Goal: Task Accomplishment & Management: Manage account settings

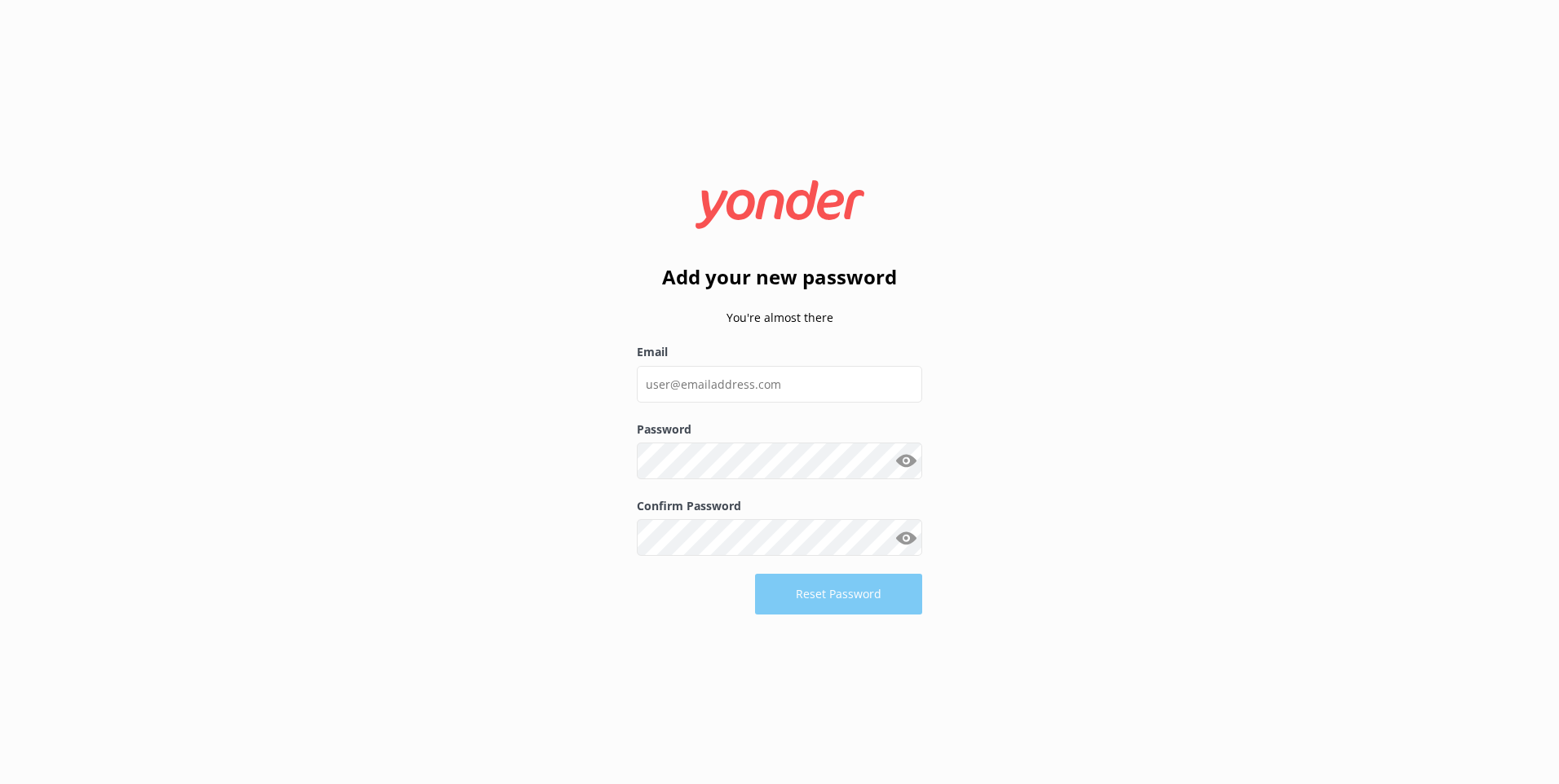
click at [746, 212] on use at bounding box center [780, 204] width 168 height 48
click at [746, 213] on use at bounding box center [780, 204] width 168 height 48
drag, startPoint x: 855, startPoint y: 225, endPoint x: 787, endPoint y: 217, distance: 68.5
click at [857, 225] on icon at bounding box center [780, 204] width 200 height 49
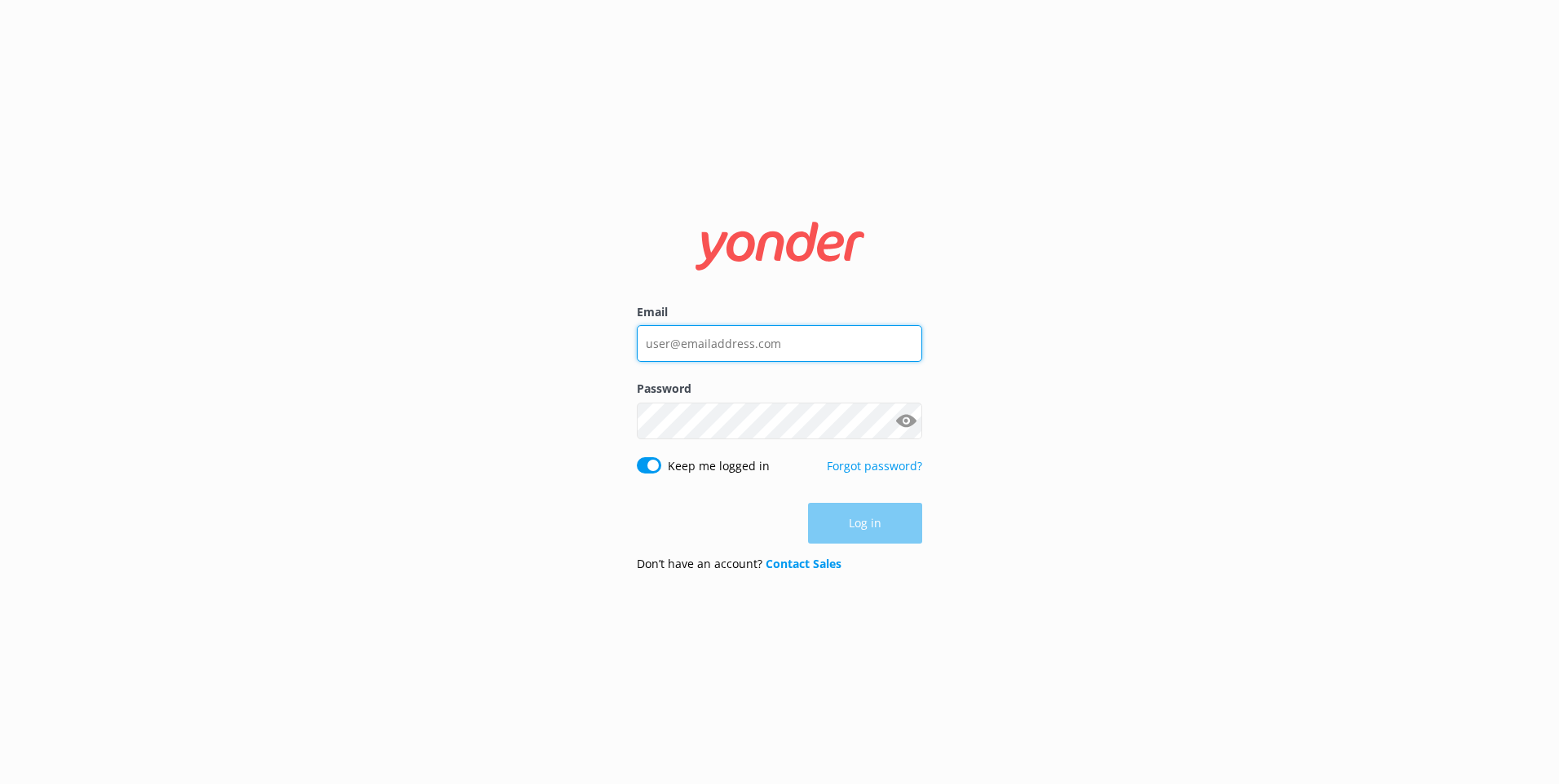
type input "[EMAIL_ADDRESS][PERSON_NAME][DOMAIN_NAME]"
click at [861, 521] on div "Log in" at bounding box center [780, 524] width 285 height 40
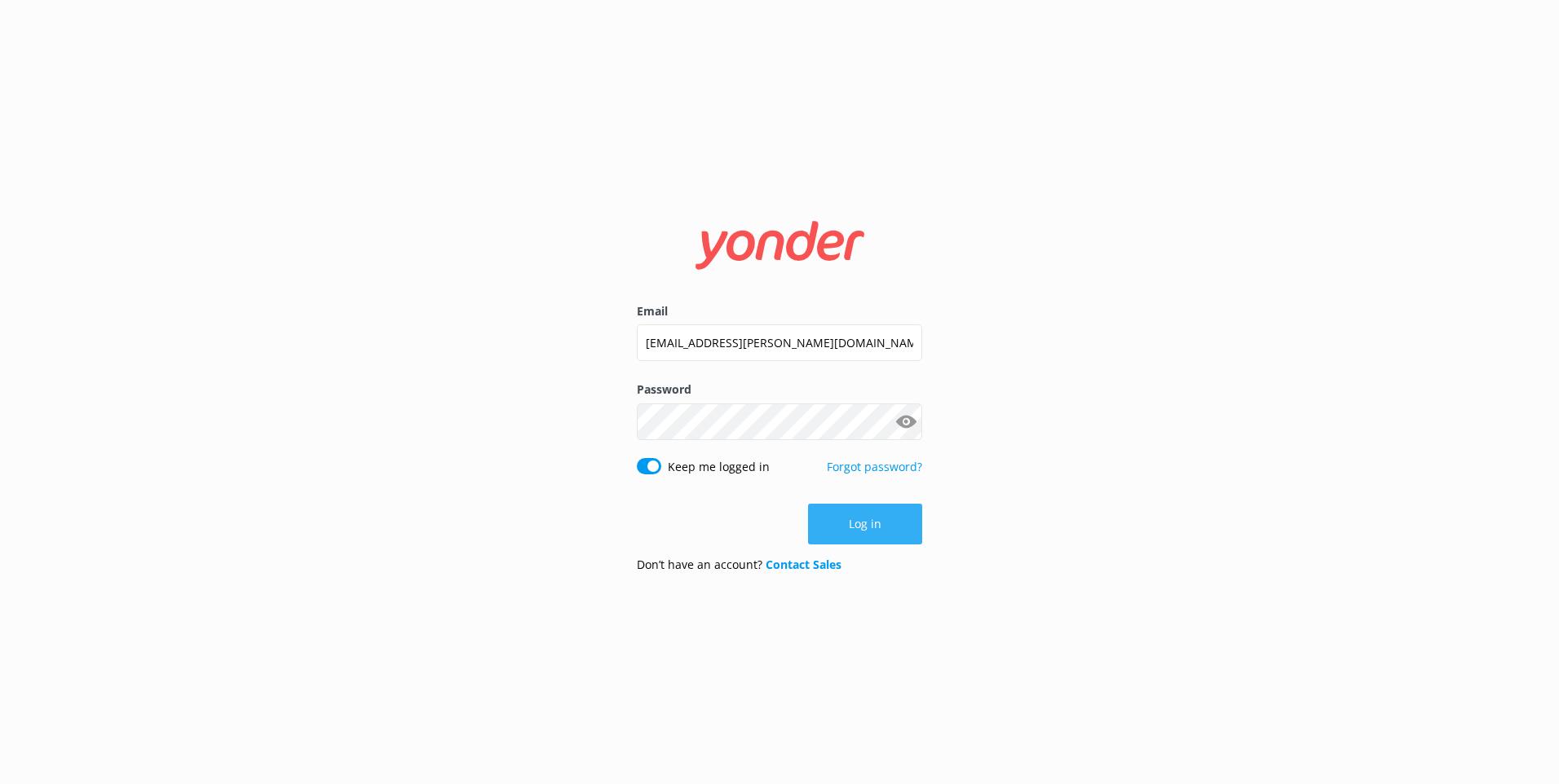
click at [878, 525] on button "Log in" at bounding box center [865, 524] width 114 height 40
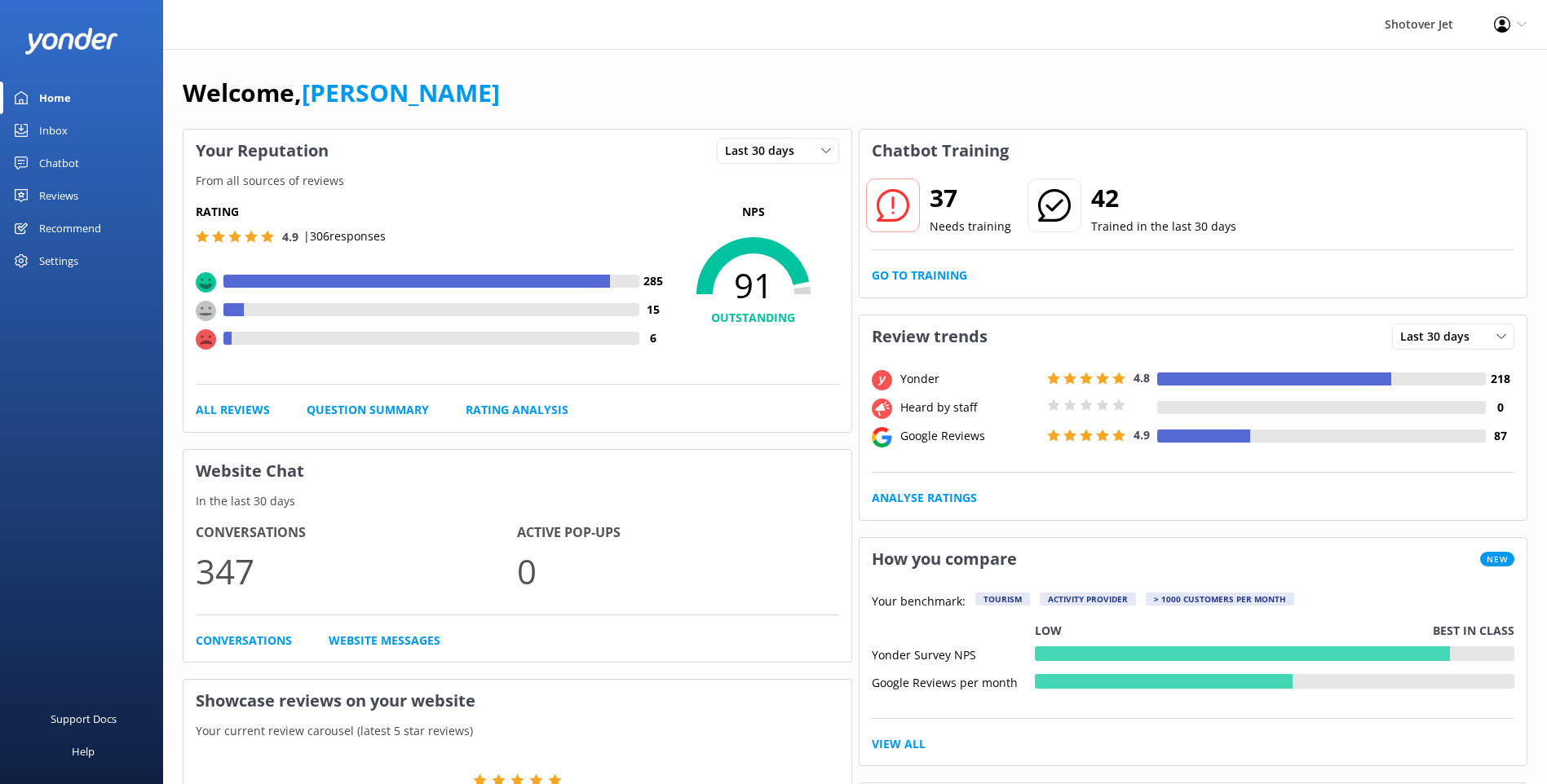
click at [75, 133] on link "Inbox" at bounding box center [81, 130] width 163 height 32
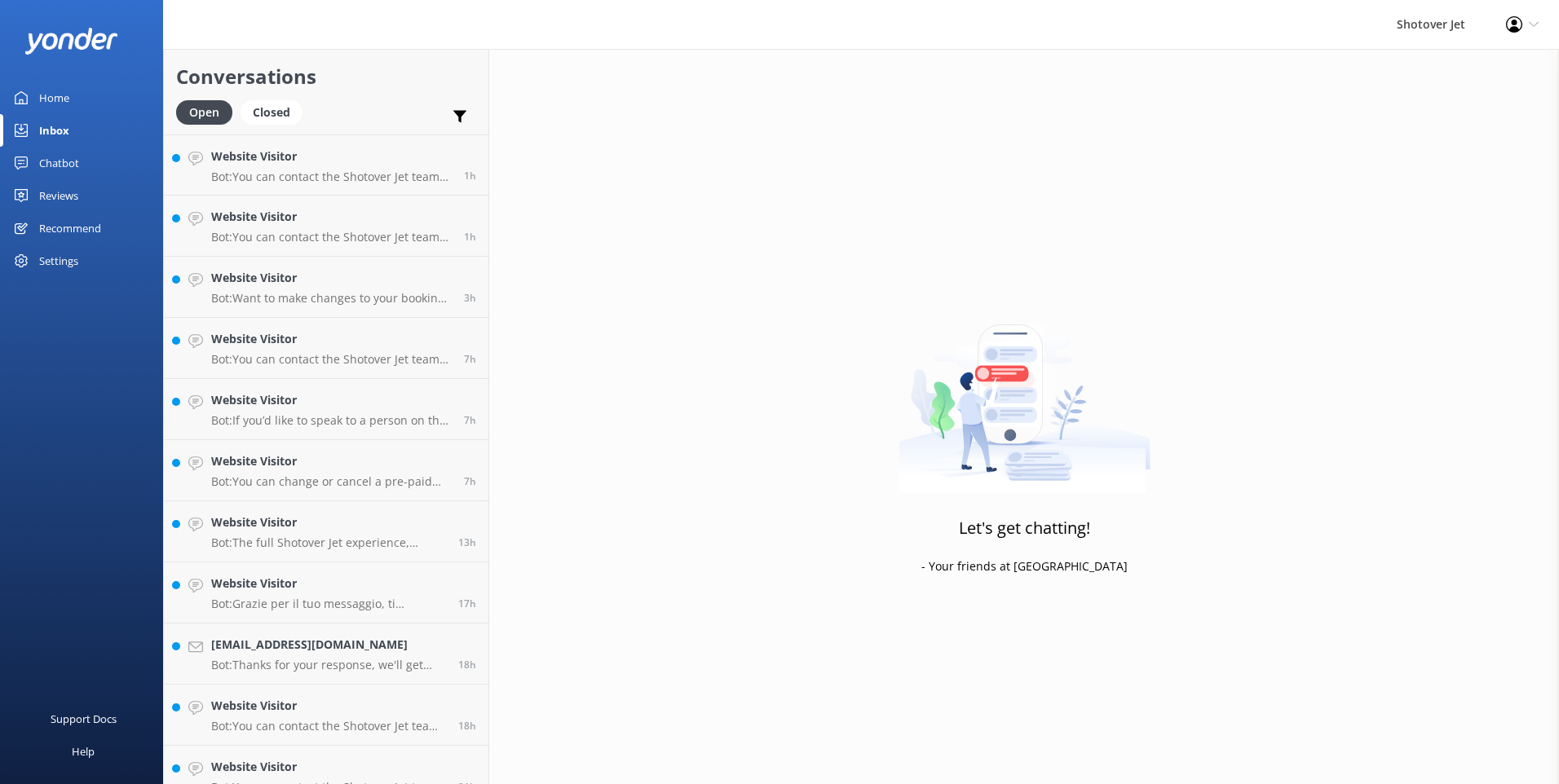
click at [75, 164] on div "Chatbot" at bounding box center [59, 162] width 40 height 32
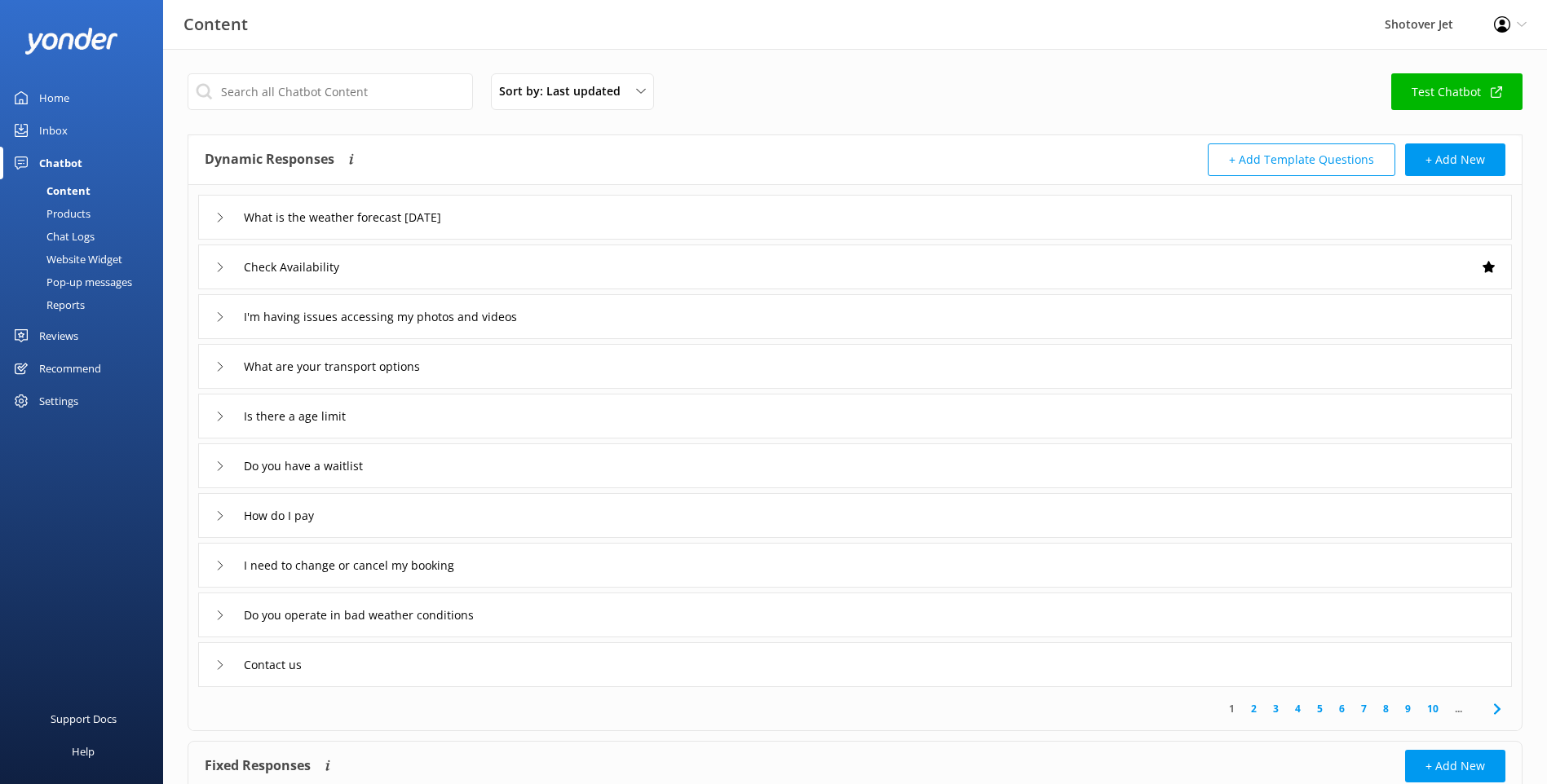
click at [67, 340] on div "Reviews" at bounding box center [59, 335] width 40 height 32
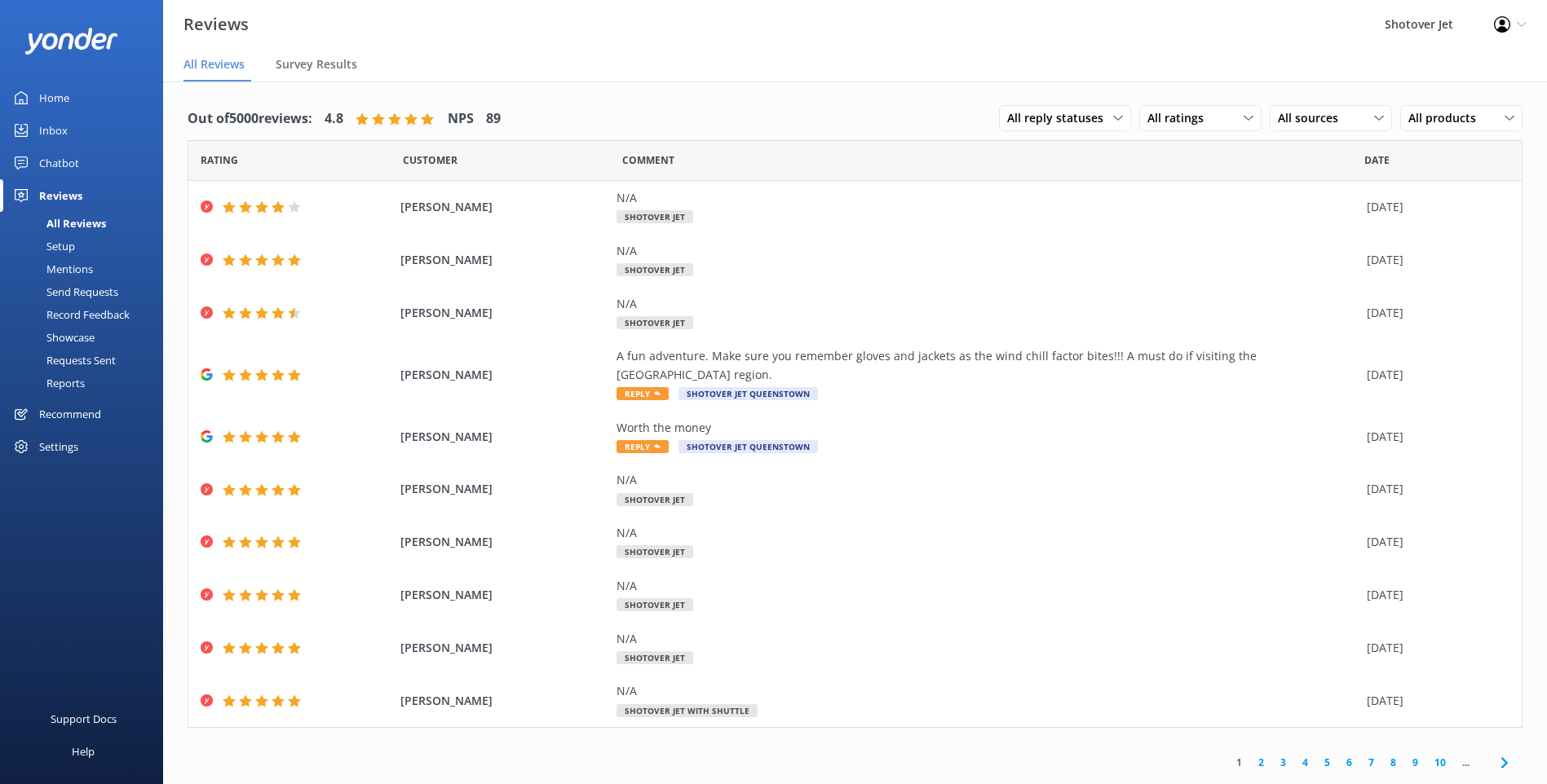
click at [42, 147] on div "Chatbot" at bounding box center [59, 162] width 40 height 32
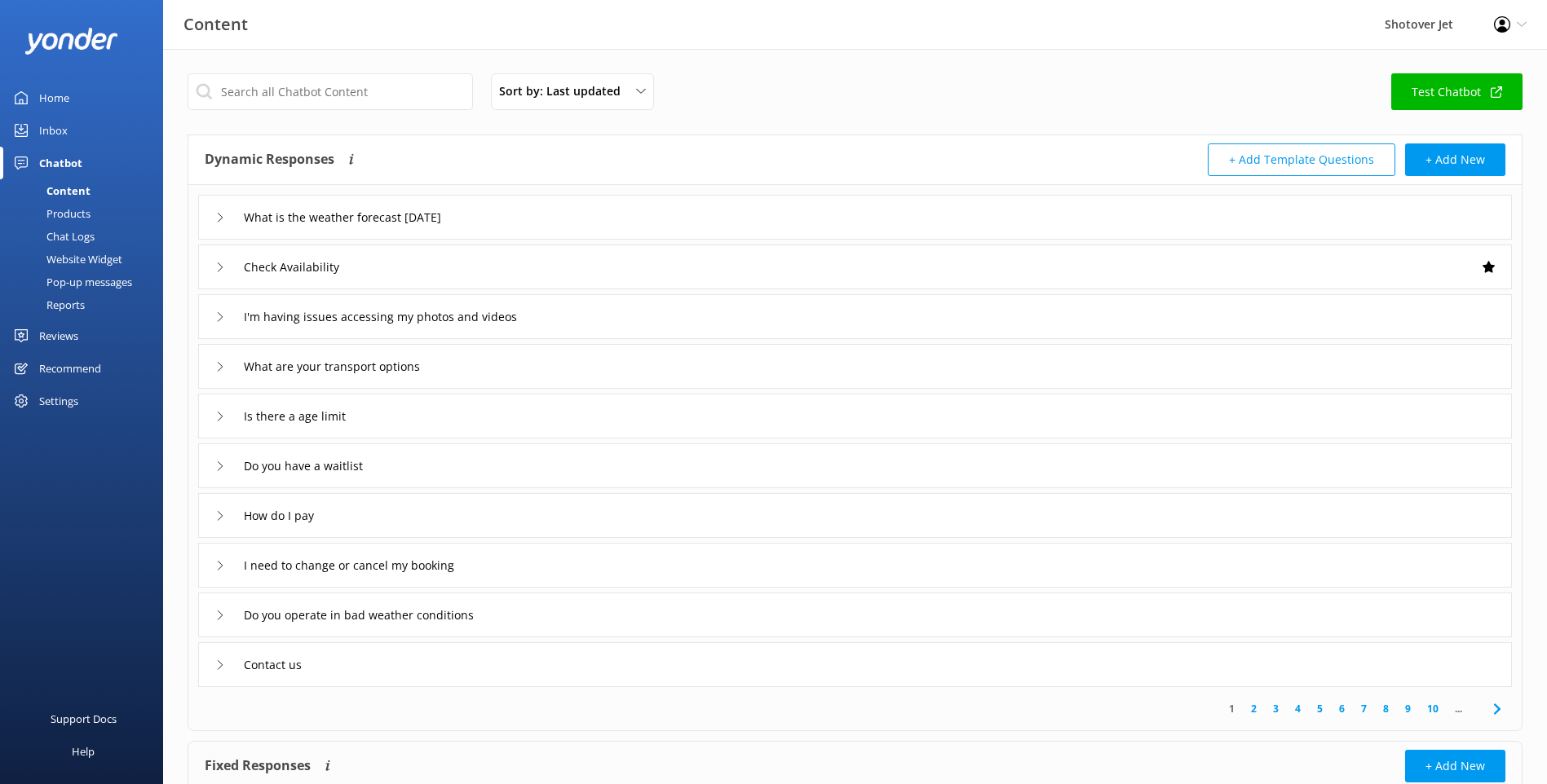
click at [52, 128] on div "Inbox" at bounding box center [53, 130] width 29 height 32
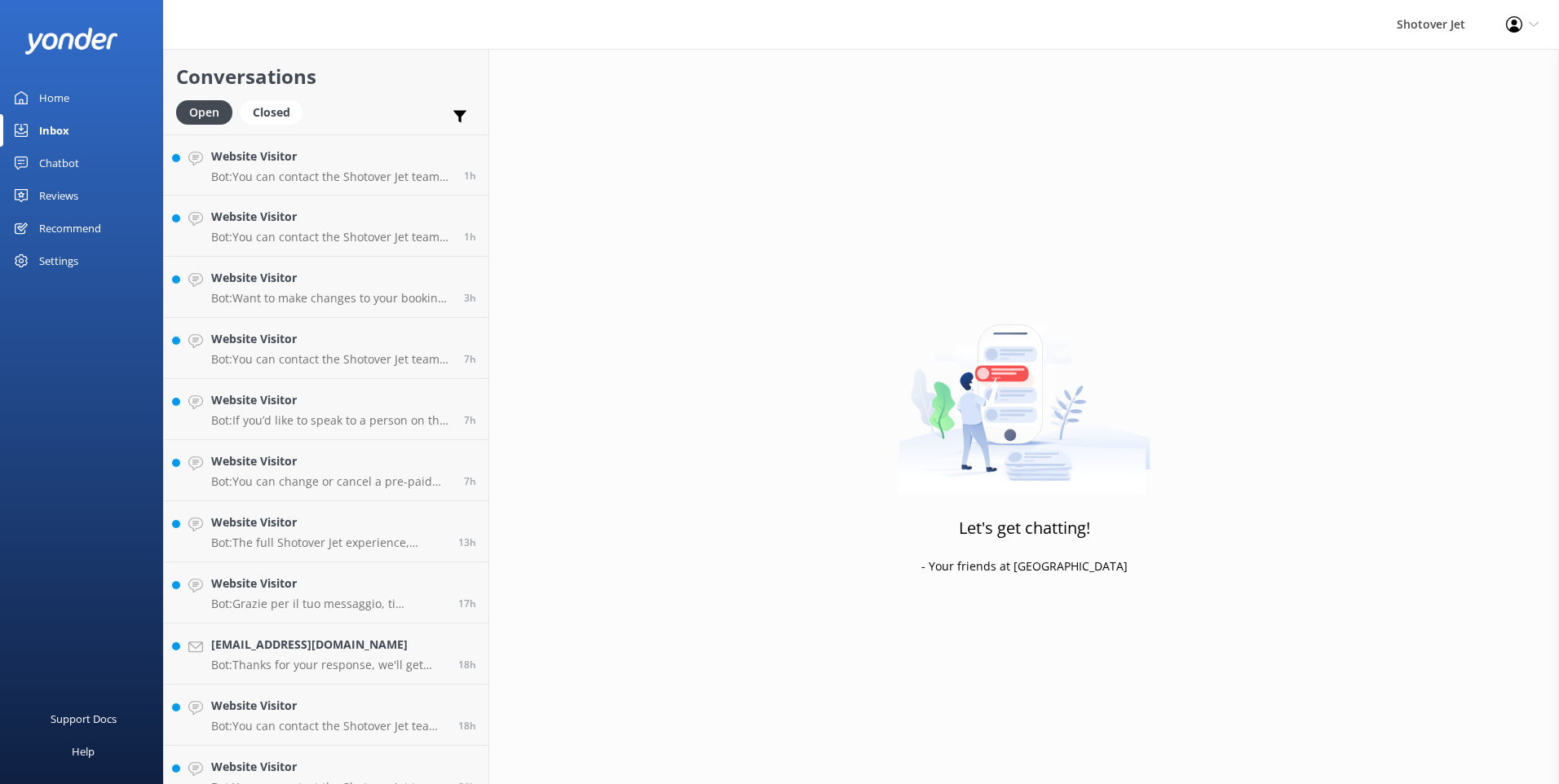
click at [64, 89] on div "Home" at bounding box center [54, 98] width 30 height 32
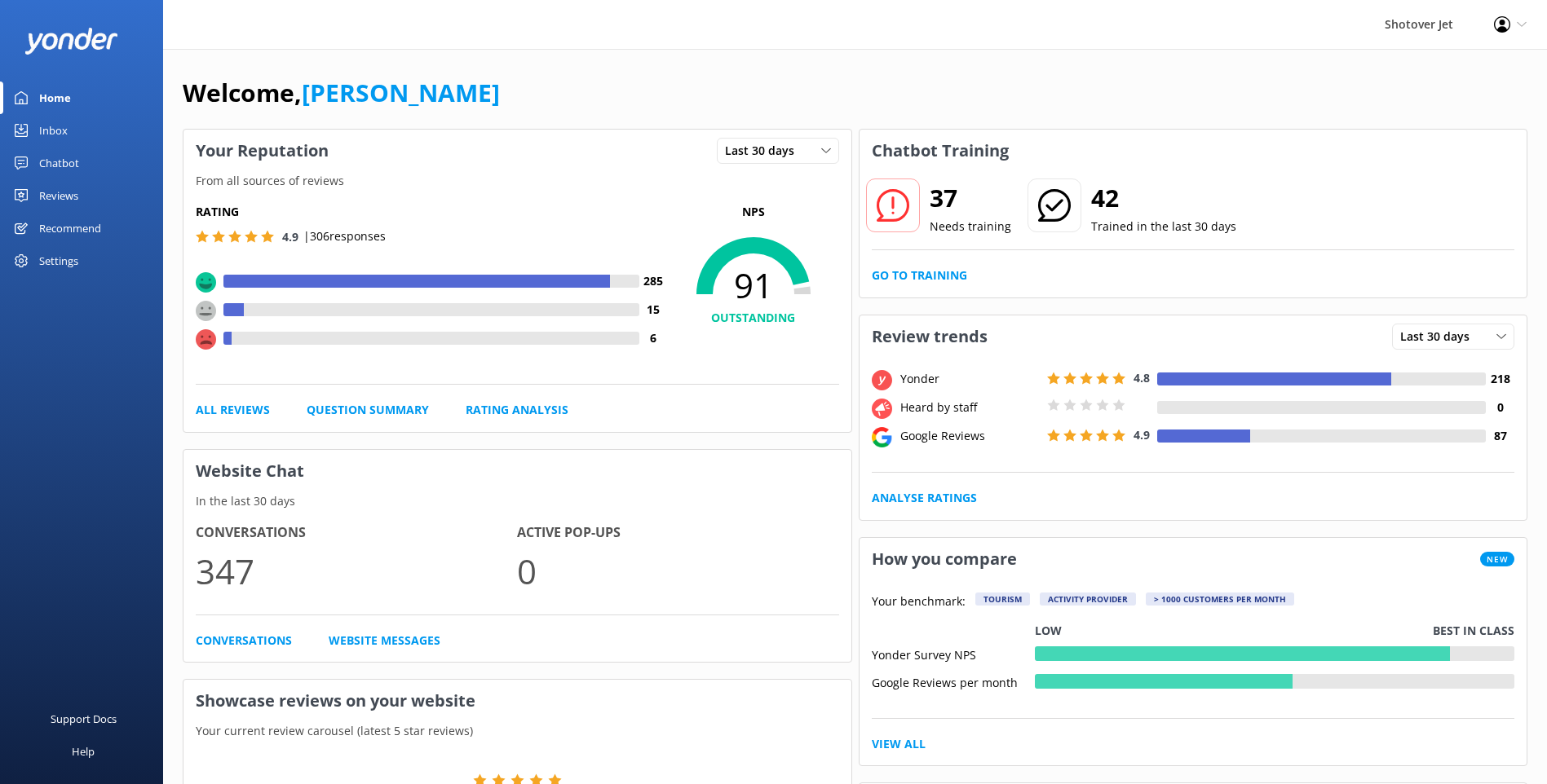
click at [53, 131] on div "Inbox" at bounding box center [53, 130] width 29 height 32
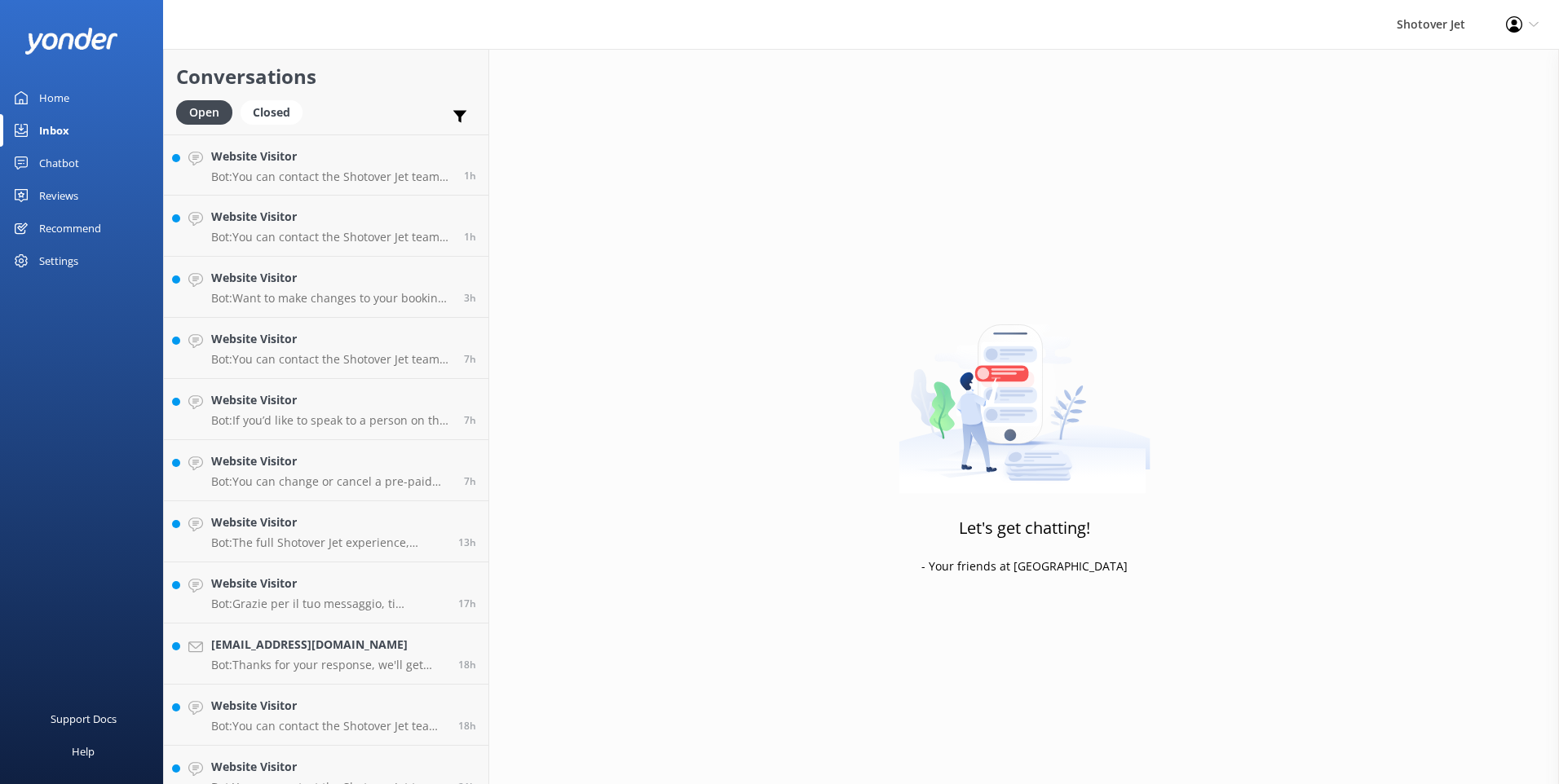
click at [75, 175] on div "Chatbot" at bounding box center [59, 162] width 40 height 32
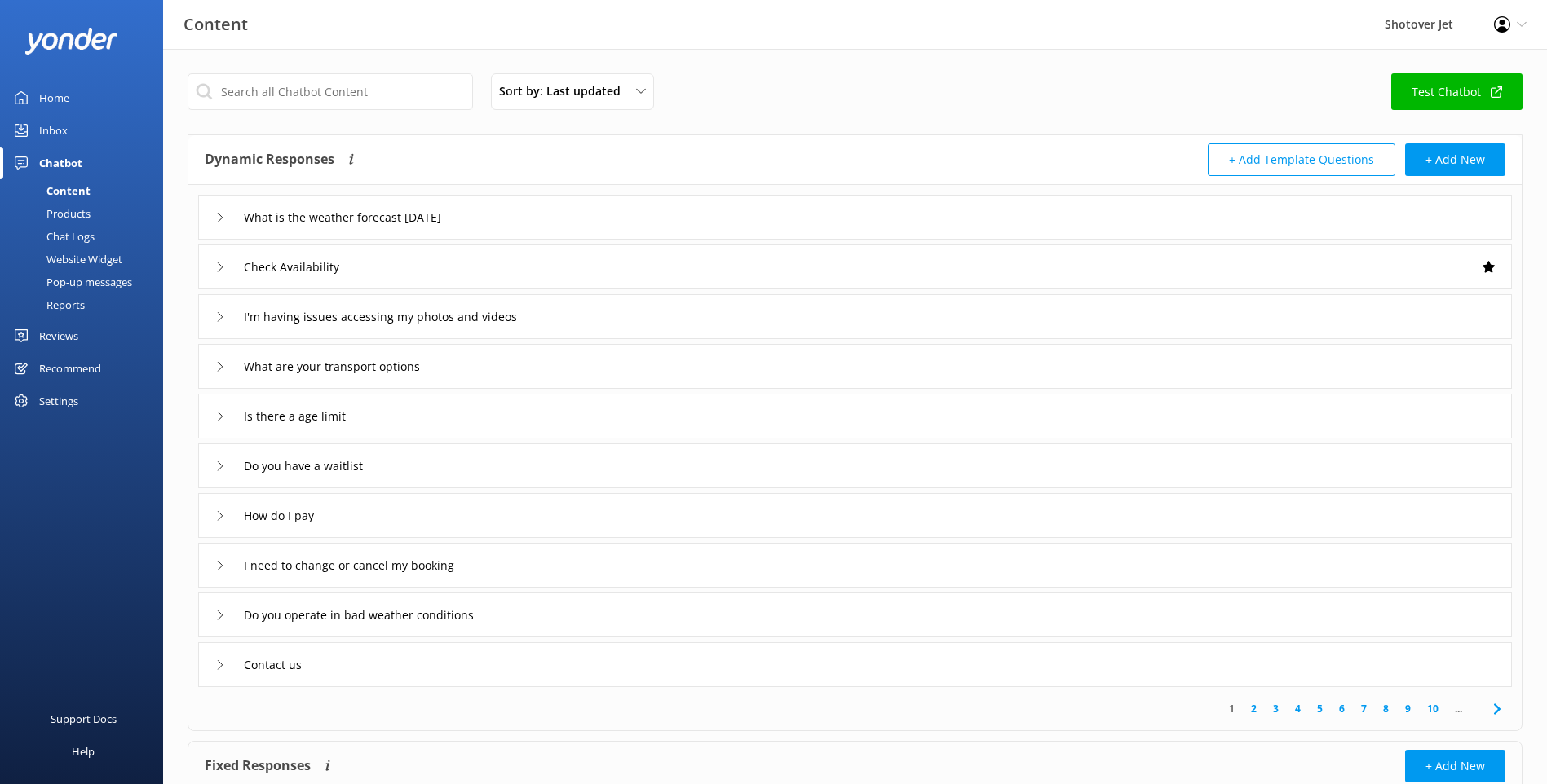
click at [86, 218] on div "Products" at bounding box center [51, 213] width 81 height 23
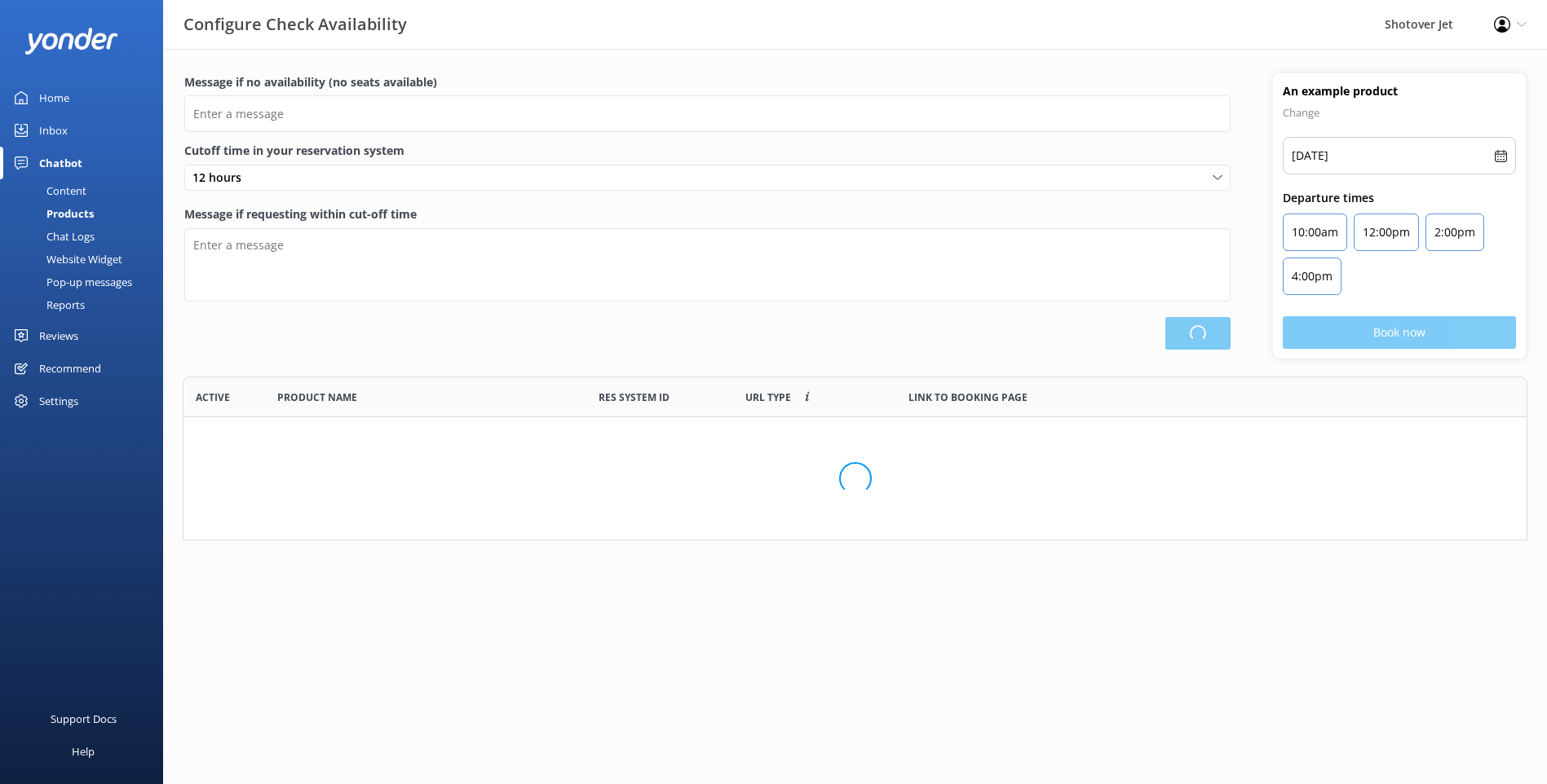
type input "There are no seats available, please check an alternative day"
type textarea "Our online booking system closes {hours} prior to departure. Please contact us …"
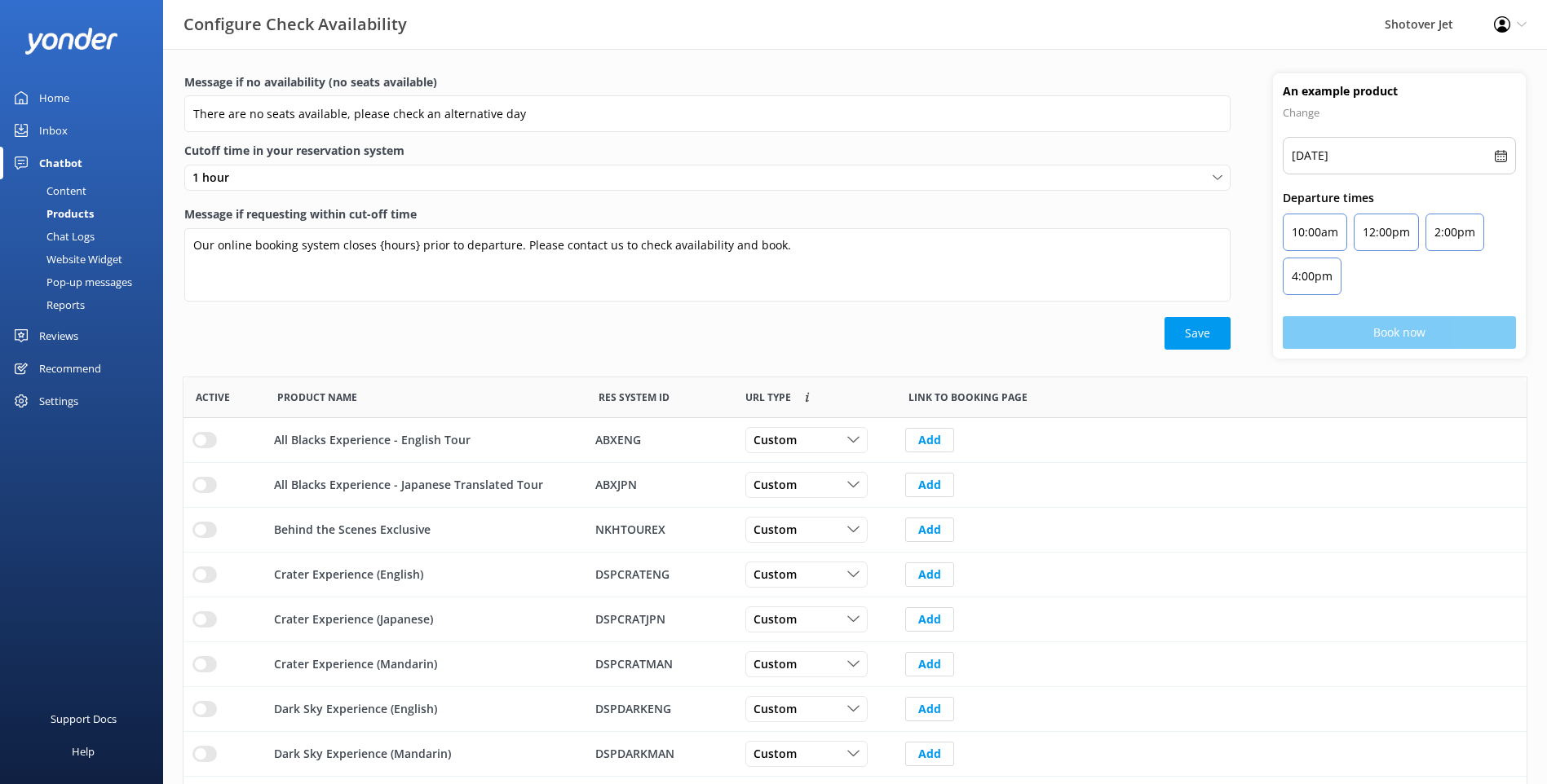
click at [79, 238] on div "Chat Logs" at bounding box center [52, 236] width 85 height 23
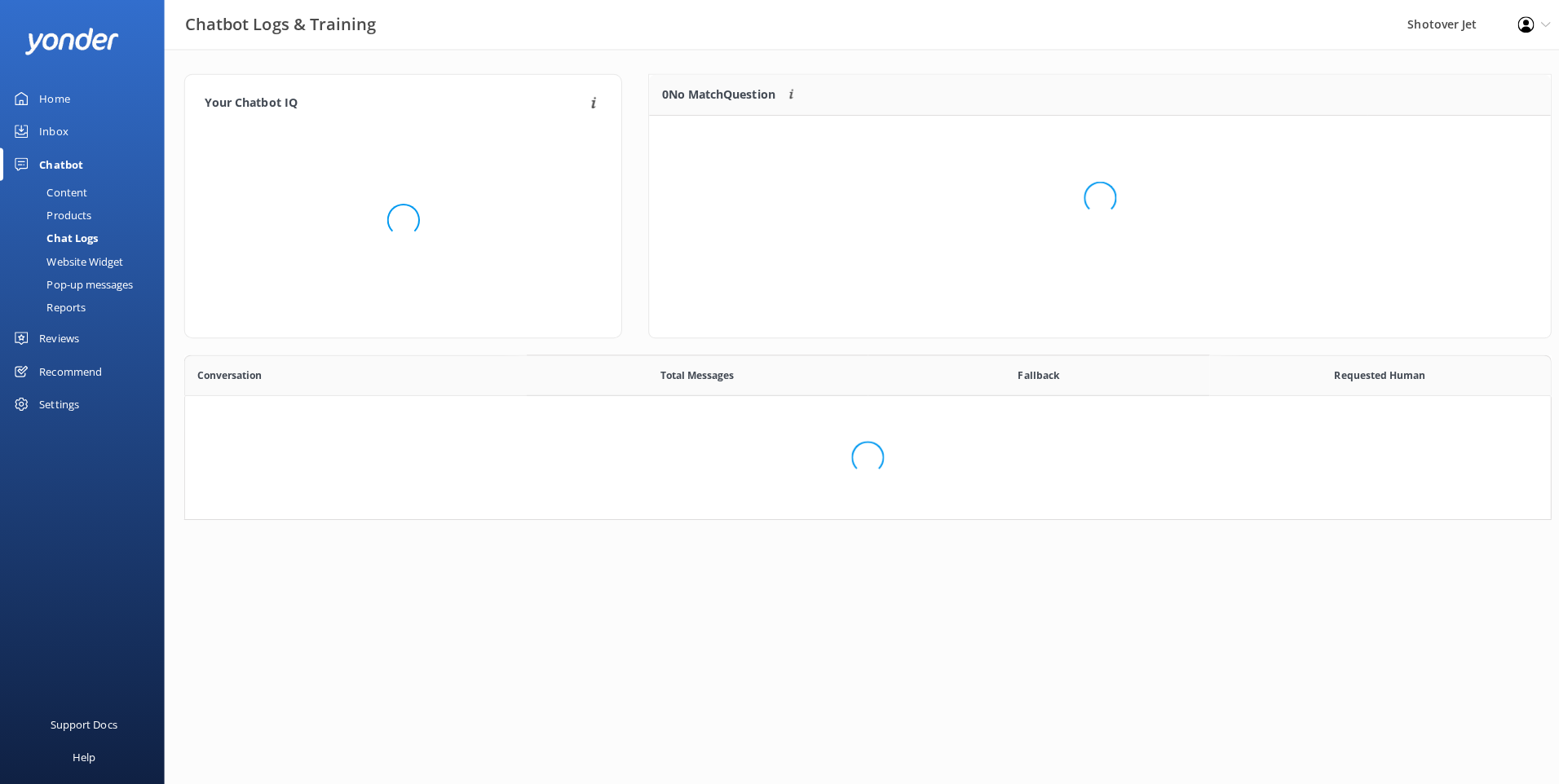
scroll to position [559, 1331]
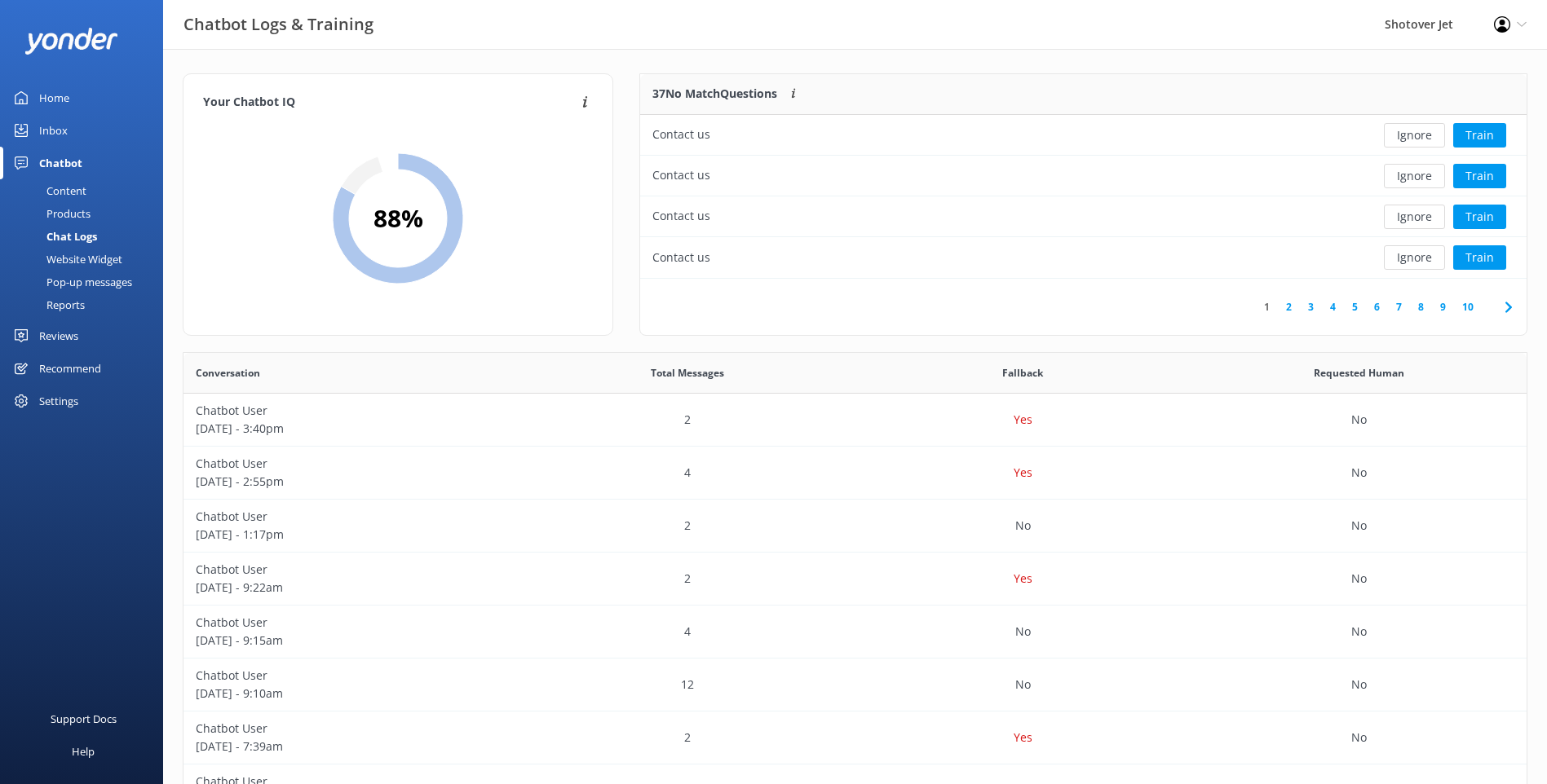
click at [87, 259] on div "Website Widget" at bounding box center [66, 259] width 112 height 23
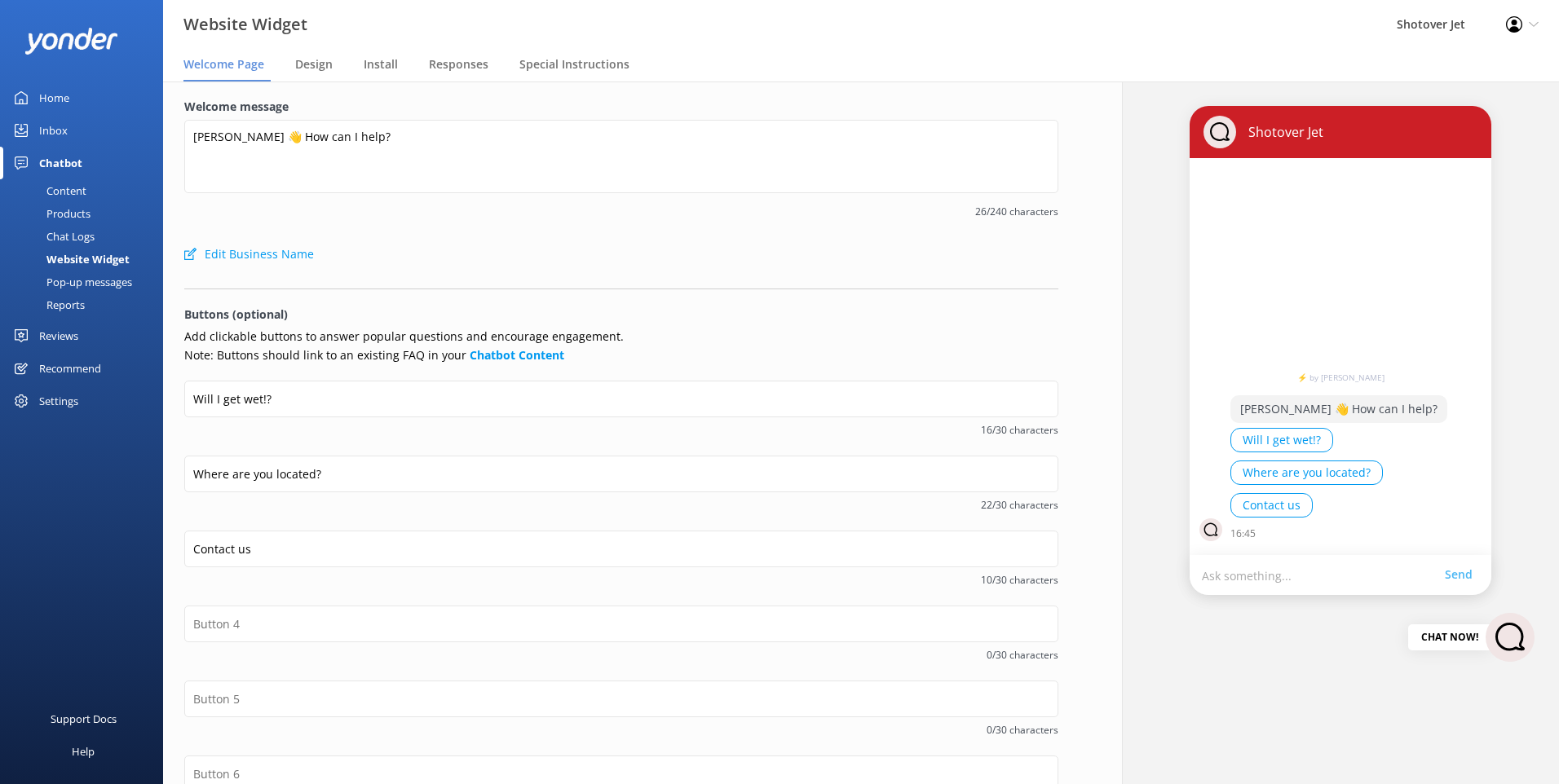
click at [105, 278] on div "Pop-up messages" at bounding box center [71, 282] width 122 height 23
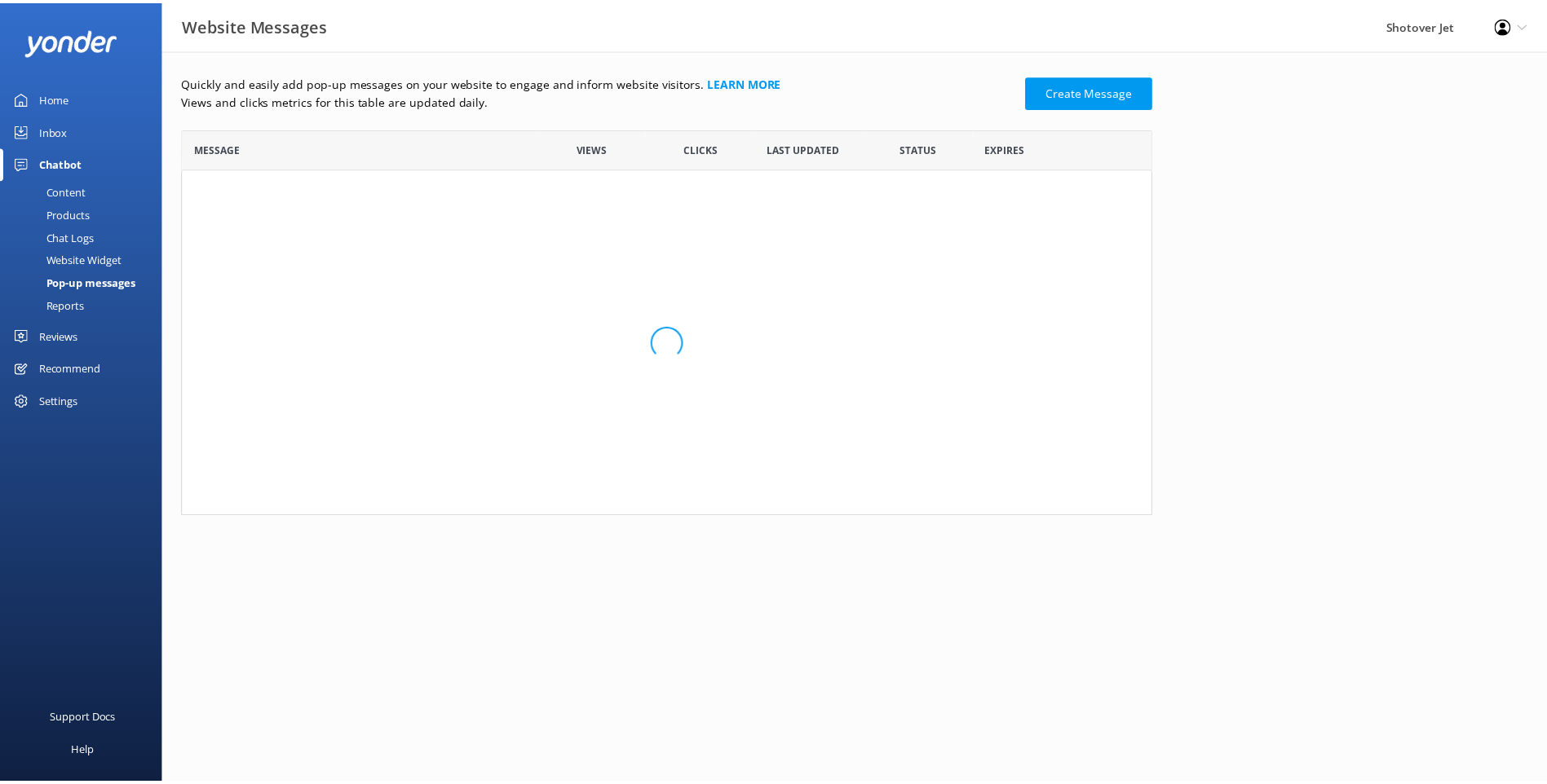
scroll to position [13, 13]
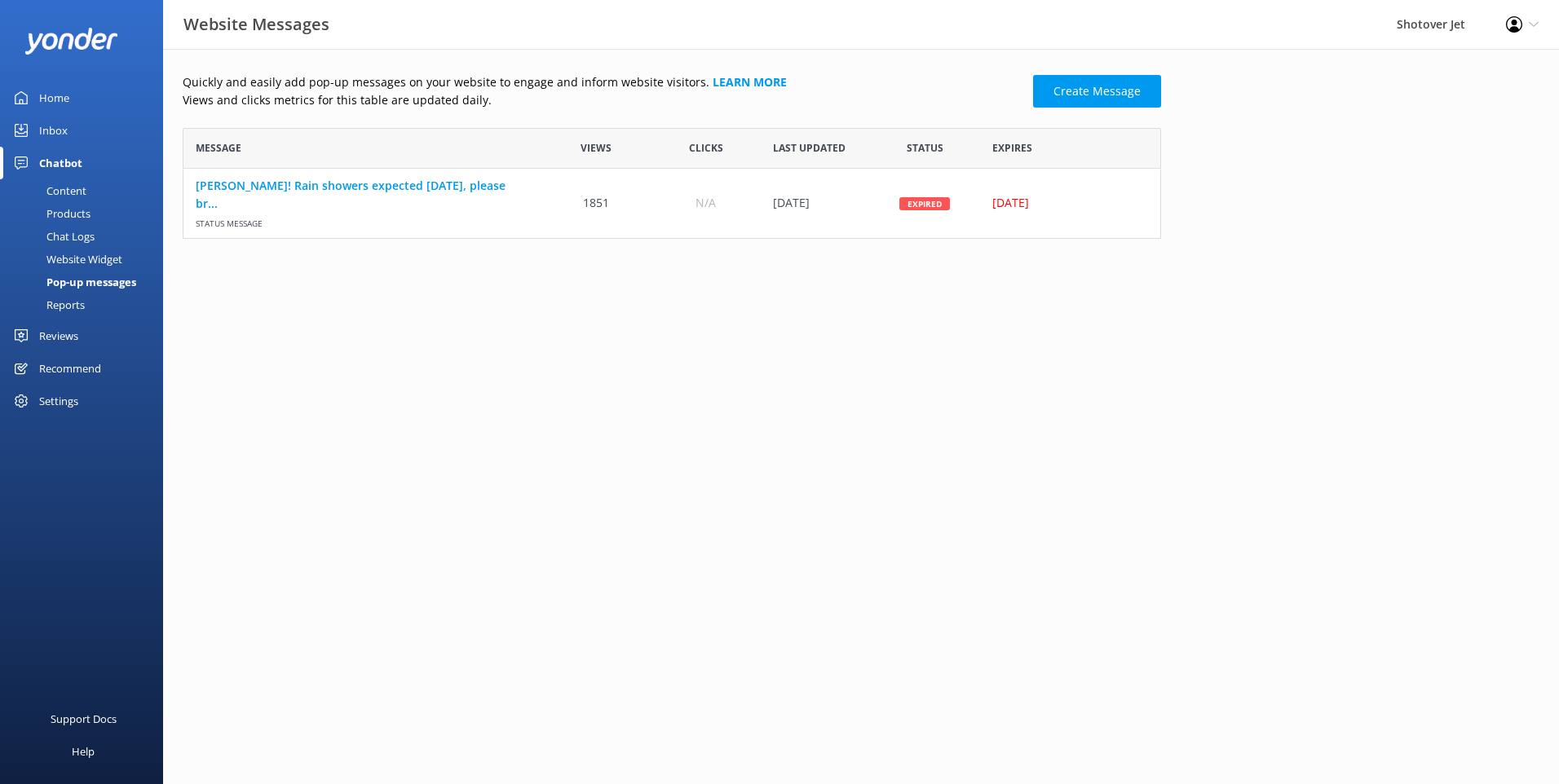
click at [71, 301] on div "Reports" at bounding box center [48, 305] width 75 height 23
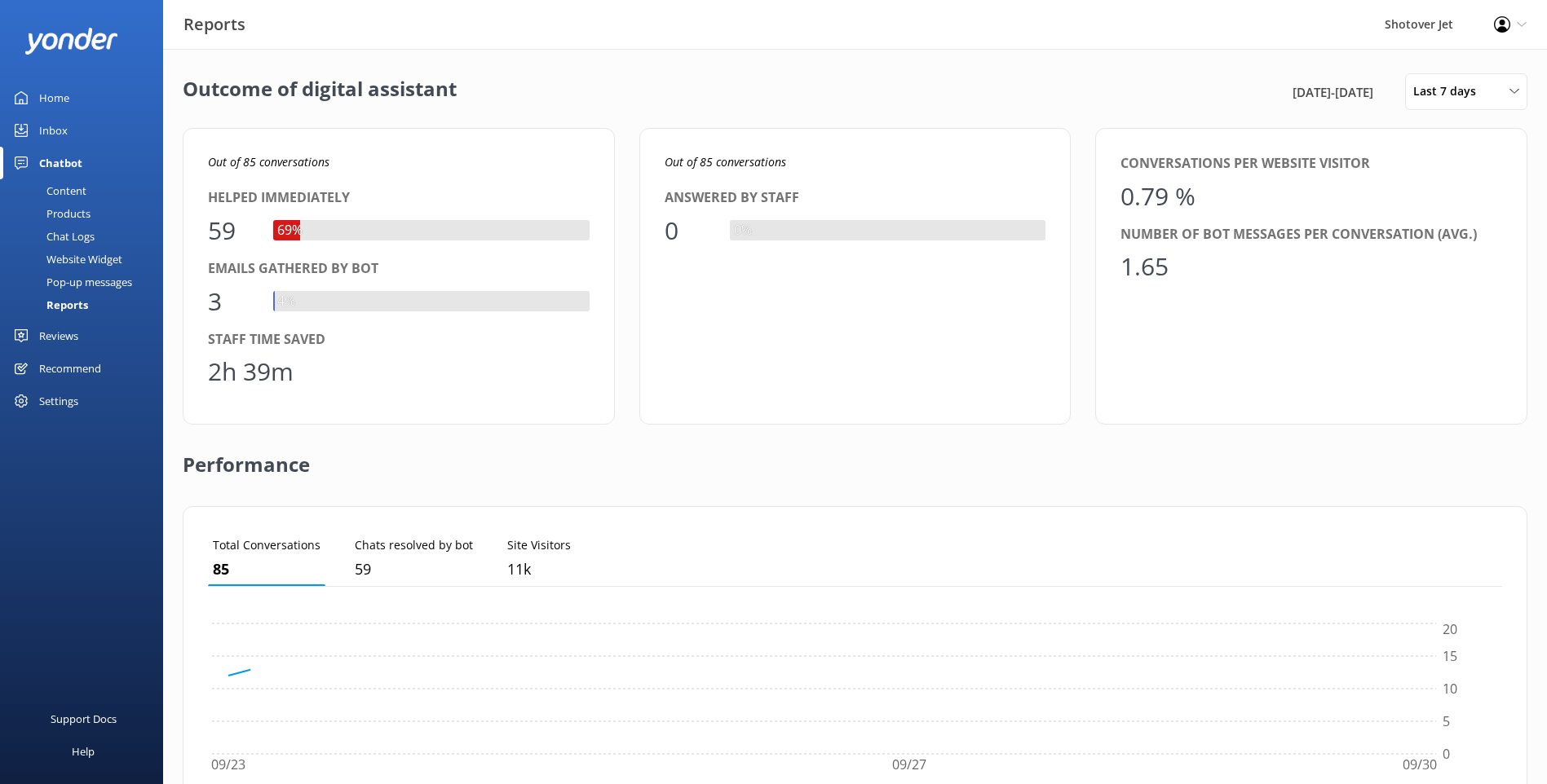
scroll to position [152, 1282]
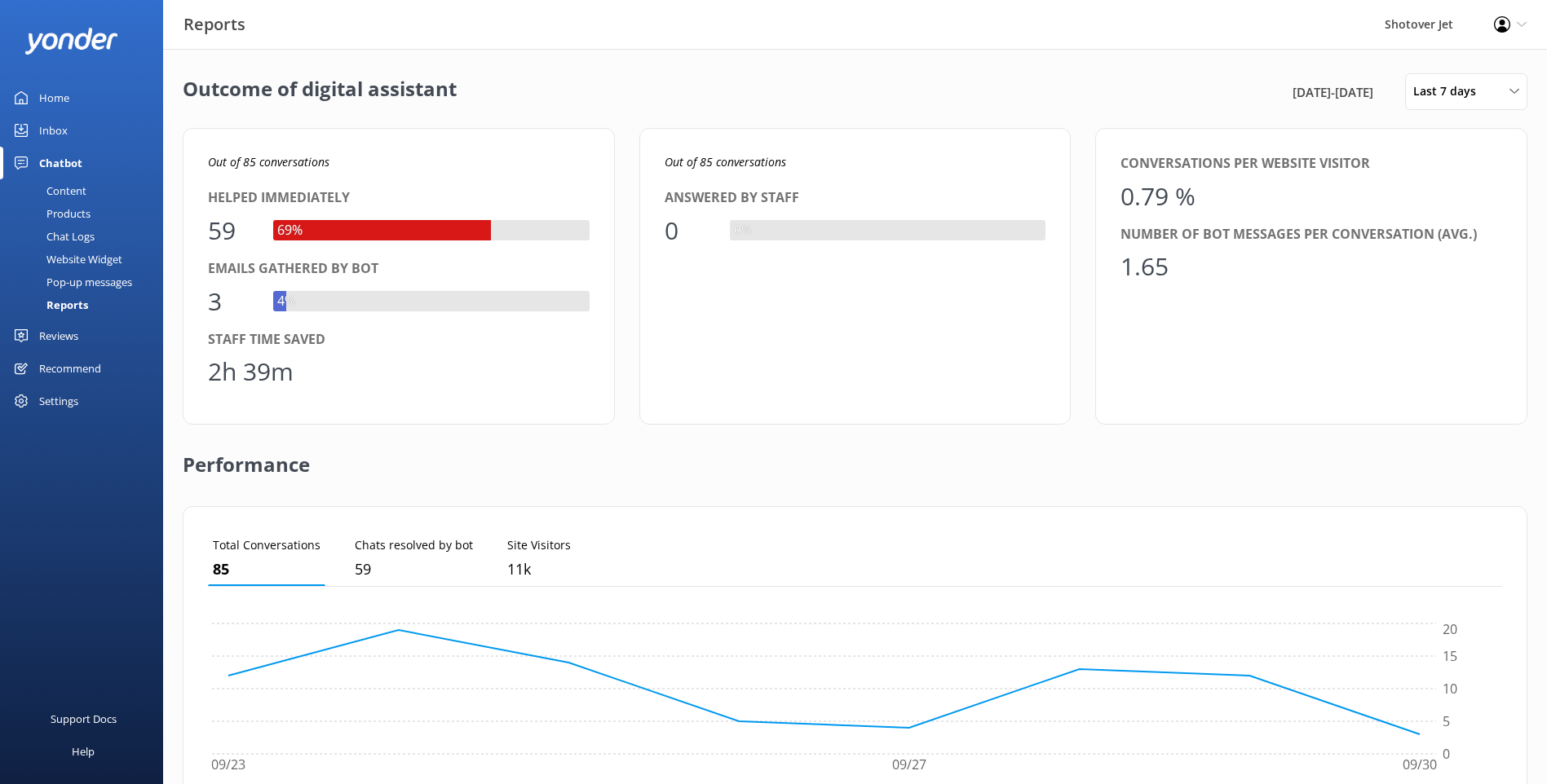
click at [66, 192] on div "Content" at bounding box center [48, 190] width 76 height 23
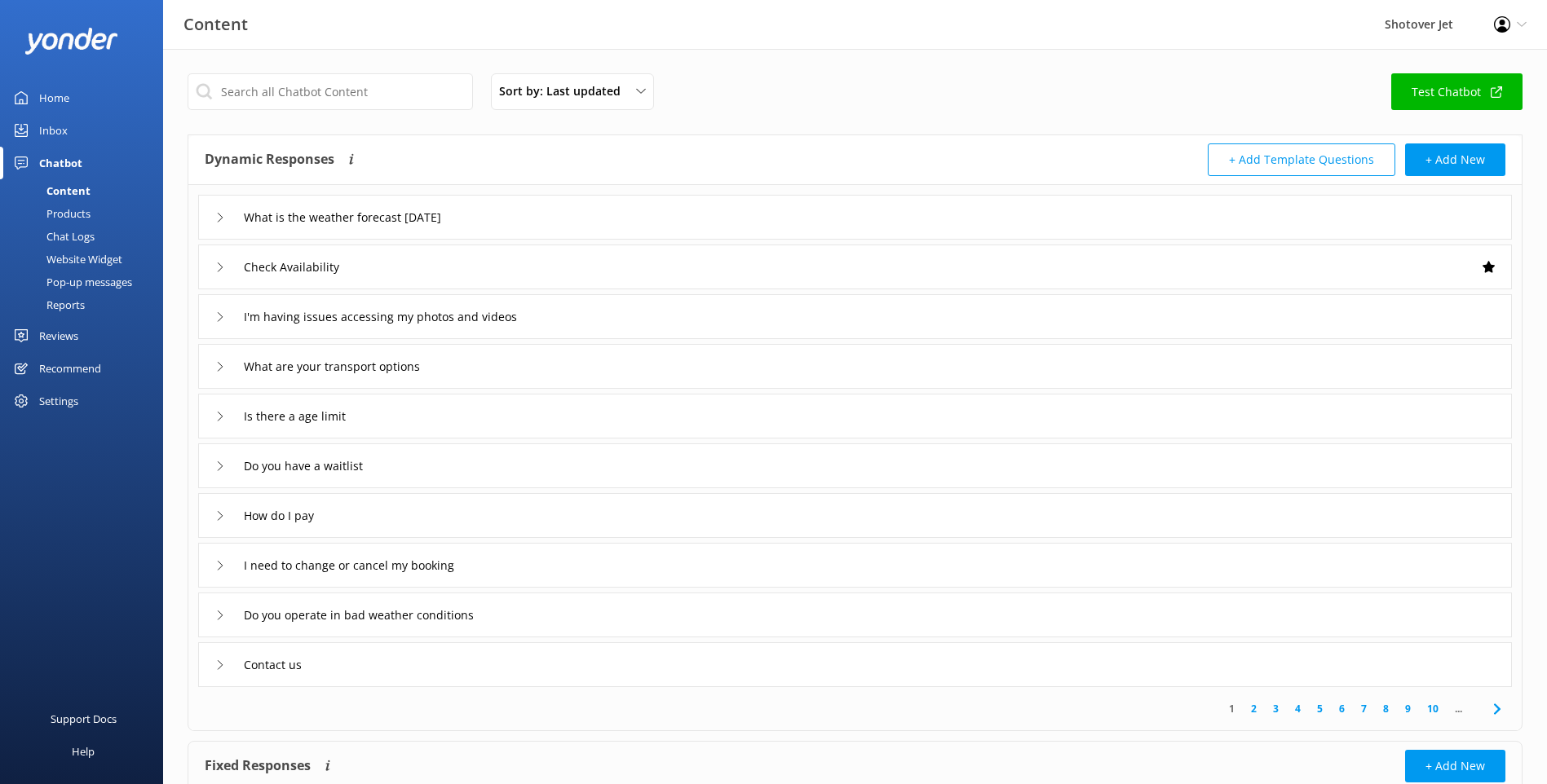
click at [87, 210] on div "Products" at bounding box center [51, 213] width 81 height 23
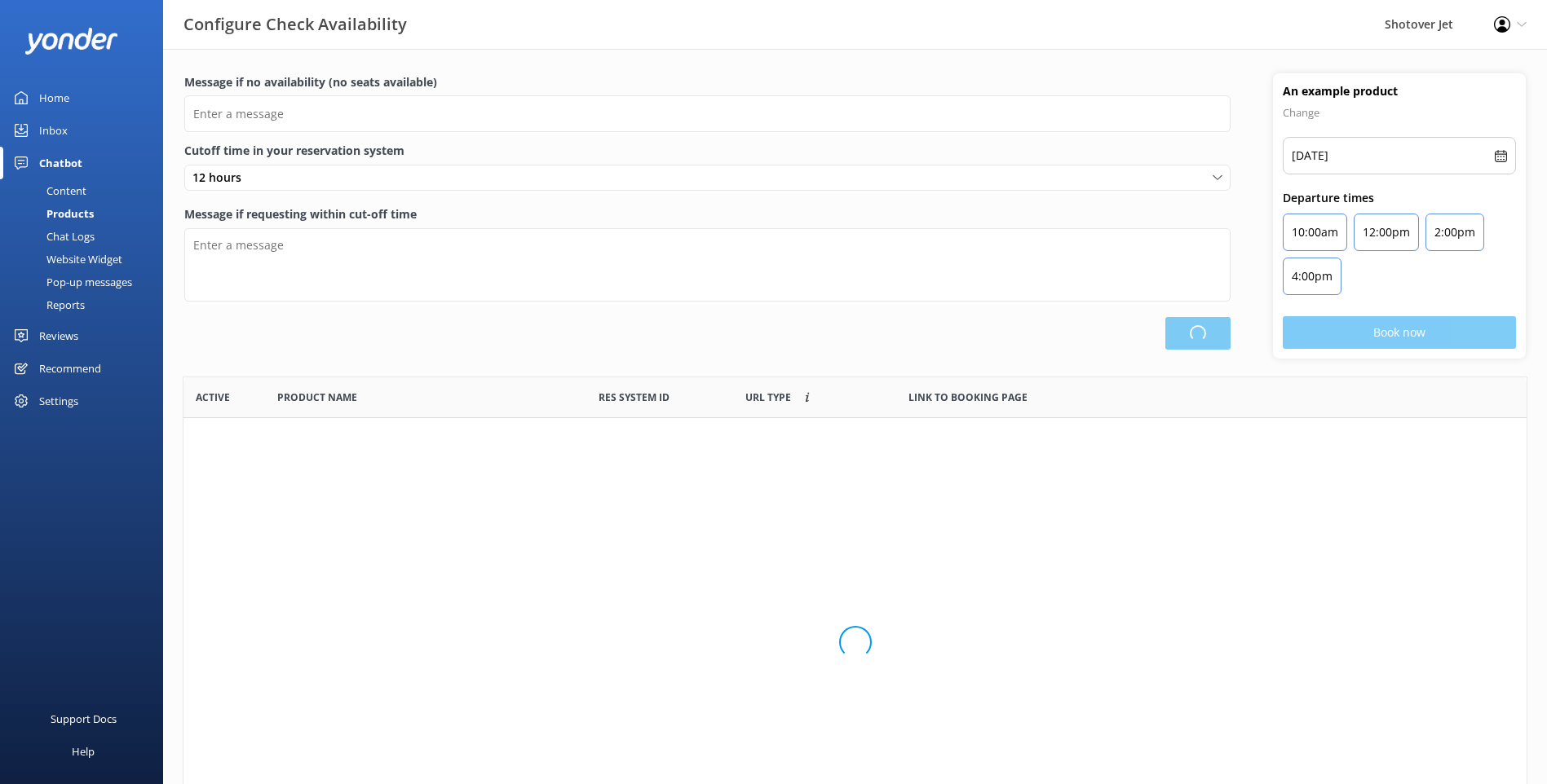
type input "There are no seats available, please check an alternative day"
type textarea "Our online booking system closes {hours} prior to departure. Please contact us …"
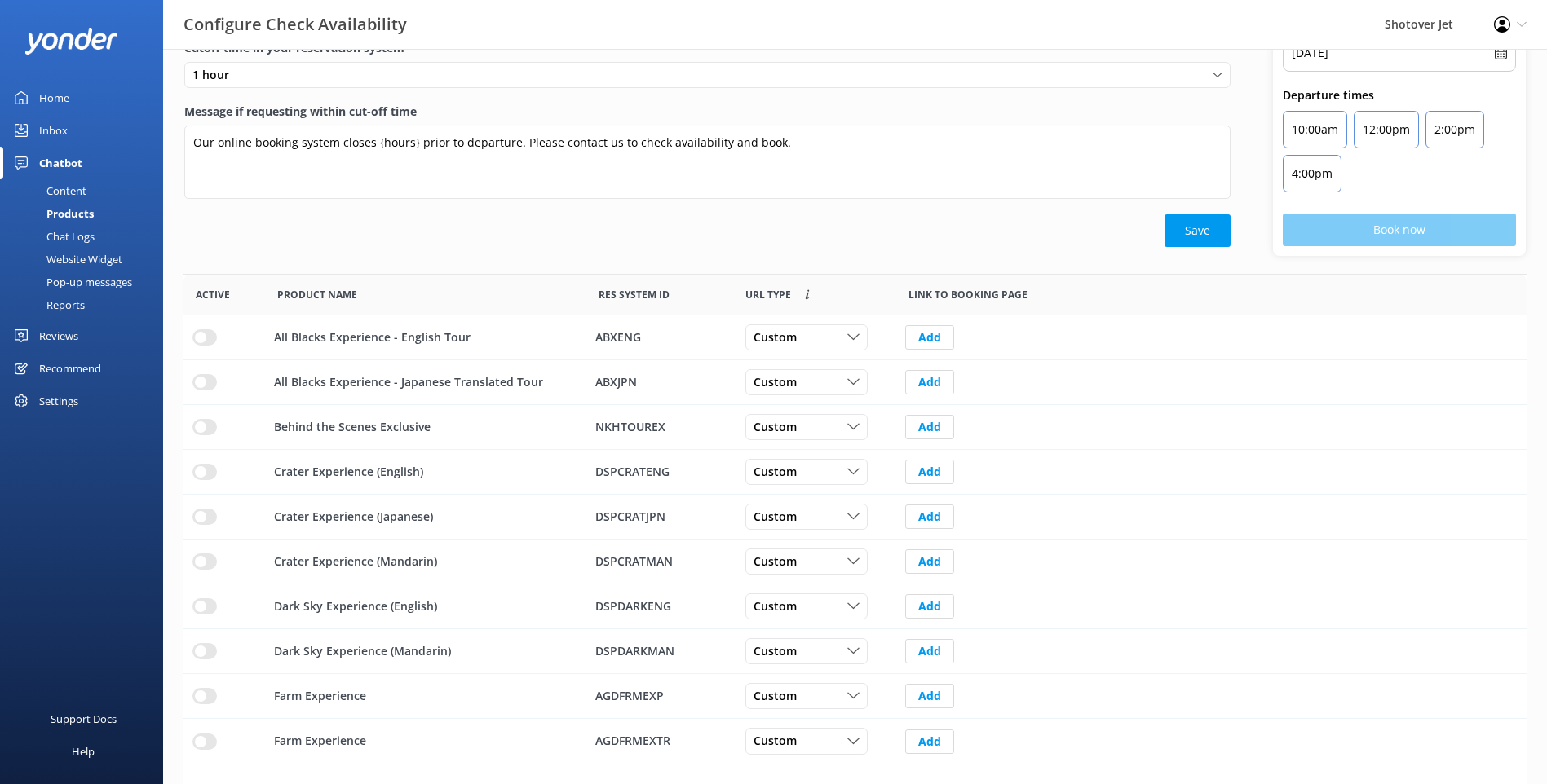
scroll to position [140, 0]
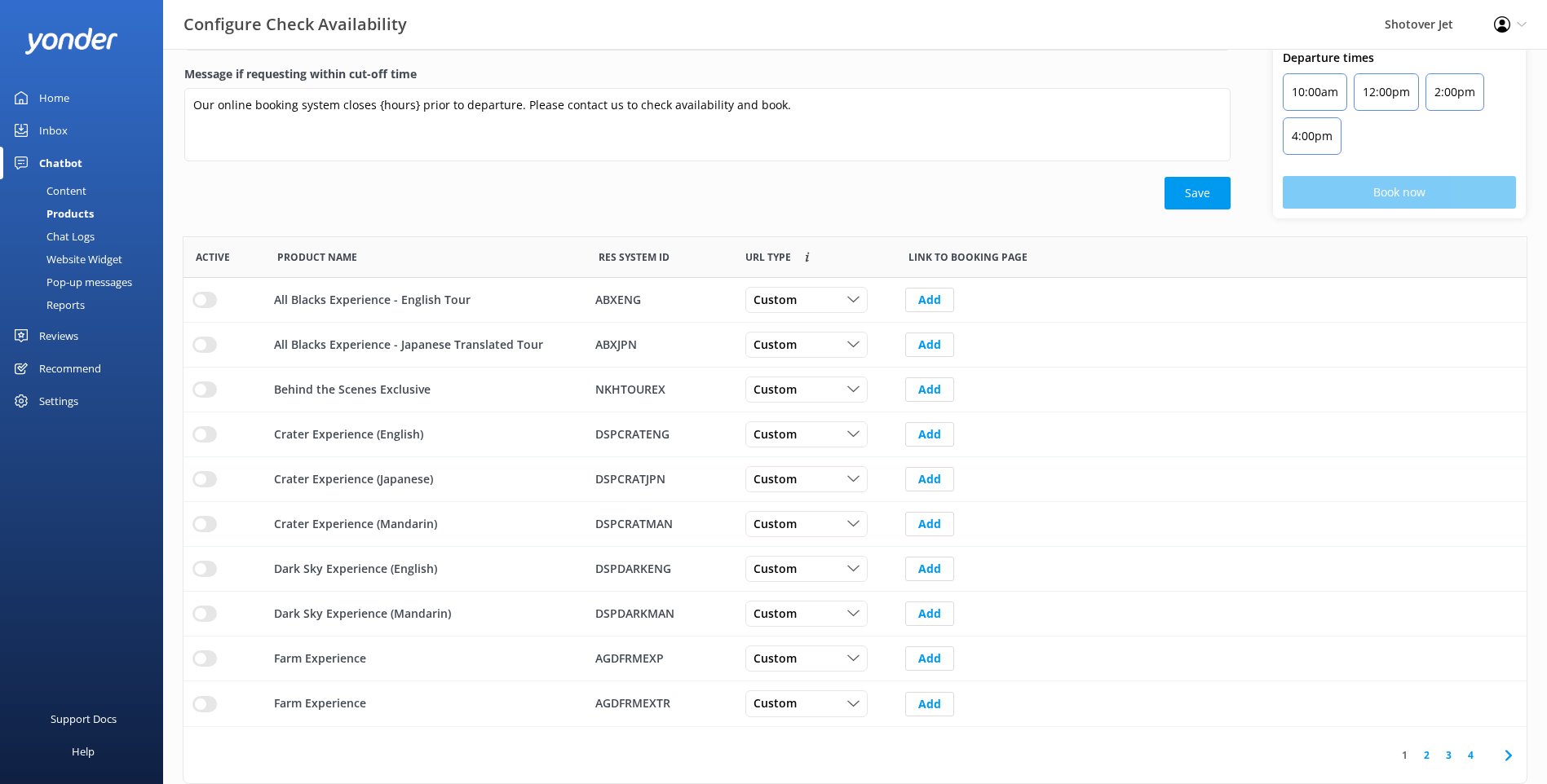
click at [56, 104] on div "Home" at bounding box center [54, 98] width 30 height 32
